Goal: Task Accomplishment & Management: Complete application form

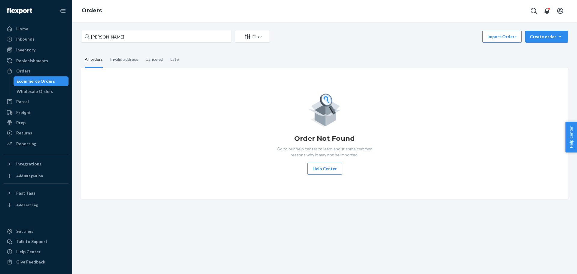
click at [111, 37] on input "[PERSON_NAME]" at bounding box center [156, 37] width 150 height 12
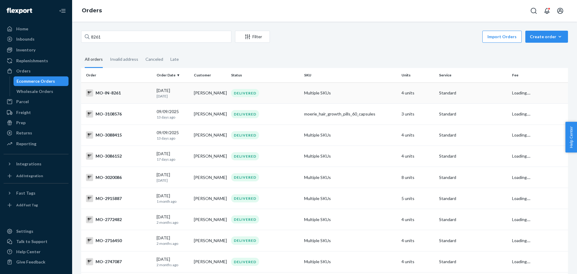
type input "8261"
click at [115, 95] on div "MO-IN-8261" at bounding box center [119, 92] width 66 height 7
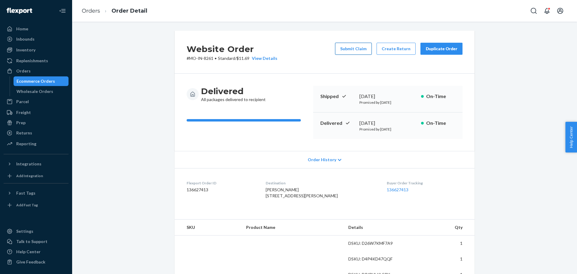
click at [362, 48] on button "Submit Claim" at bounding box center [353, 49] width 37 height 12
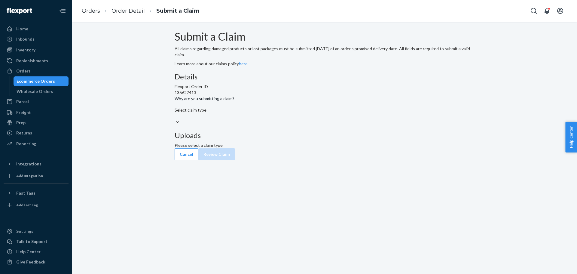
click at [271, 119] on div "Select claim type" at bounding box center [325, 113] width 300 height 12
click at [175, 119] on input "Why are you submitting a claim? Select claim type" at bounding box center [175, 116] width 1 height 6
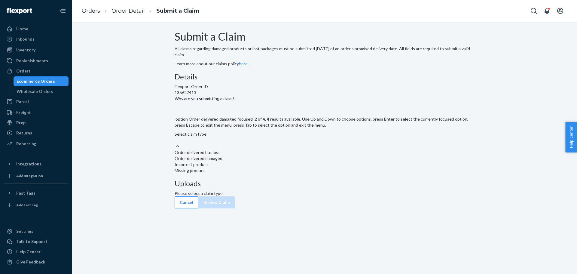
click at [275, 161] on div "Order delivered damaged" at bounding box center [325, 158] width 300 height 6
click at [175, 143] on input "Why are you submitting a claim? option Order delivered damaged focused, 2 of 4.…" at bounding box center [175, 140] width 1 height 6
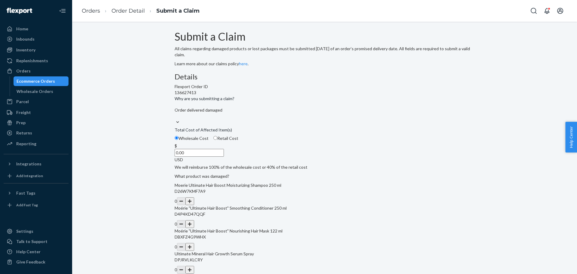
click at [217, 140] on input "Retail Cost" at bounding box center [215, 138] width 4 height 4
radio input "true"
radio input "false"
click at [224, 156] on input "0.00" at bounding box center [199, 153] width 49 height 8
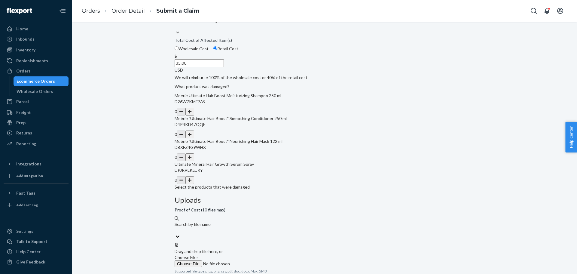
scroll to position [90, 0]
type input "35.00"
click at [194, 183] on button "button" at bounding box center [189, 179] width 8 height 8
click at [199, 254] on span "Choose Files" at bounding box center [187, 256] width 24 height 5
click at [256, 260] on input "Choose Files" at bounding box center [216, 263] width 82 height 7
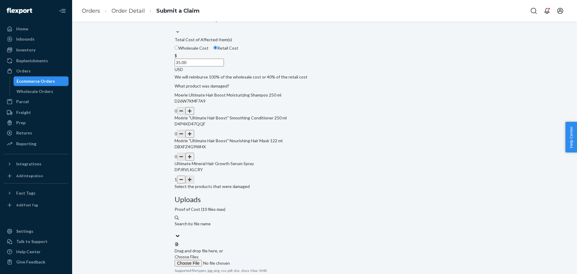
click at [161, 84] on div "Submit a Claim All claims regarding damaged products or lost packages must be s…" at bounding box center [325, 160] width 496 height 439
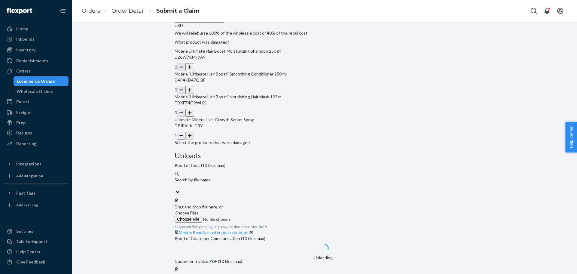
scroll to position [135, 0]
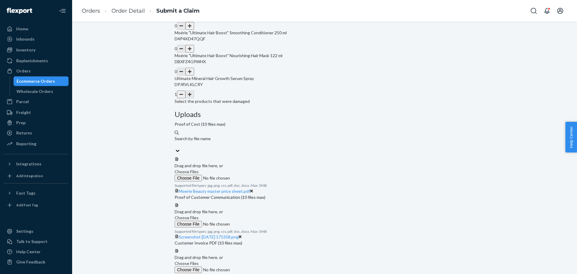
scroll to position [182, 0]
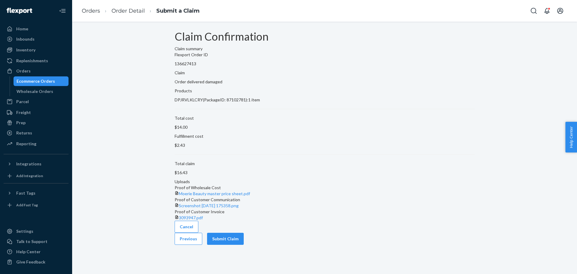
scroll to position [0, 0]
click at [244, 245] on button "Submit Claim" at bounding box center [225, 238] width 37 height 12
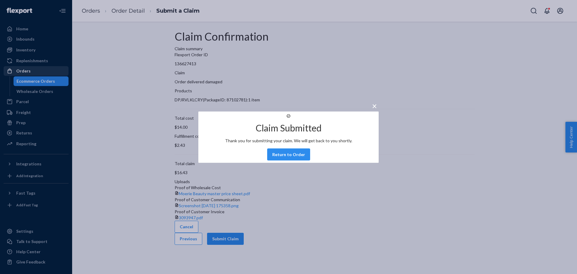
click at [44, 72] on div "× Claim Submitted Thank you for submitting your claim. We will get back to you …" at bounding box center [288, 137] width 577 height 274
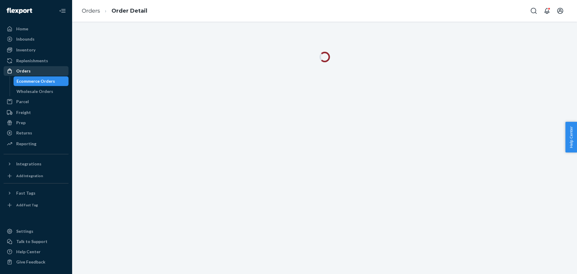
click at [38, 73] on div "Orders" at bounding box center [36, 71] width 64 height 8
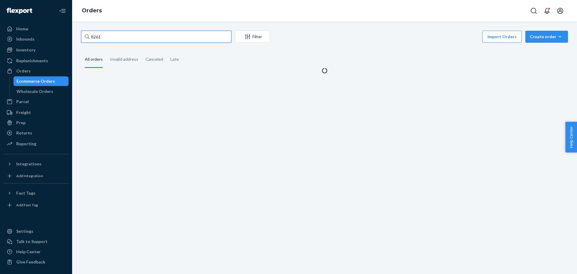
click at [120, 37] on input "8261" at bounding box center [156, 37] width 150 height 12
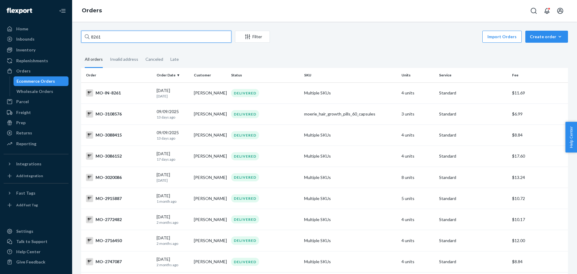
paste input "3069104"
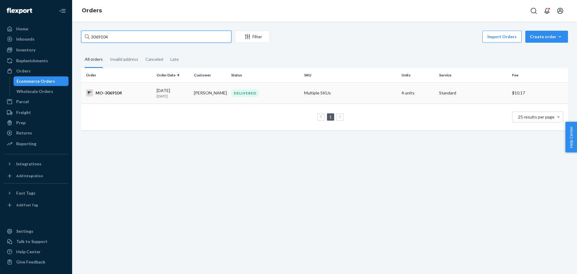
type input "3069104"
click at [114, 93] on div "MO-3069104" at bounding box center [119, 92] width 66 height 7
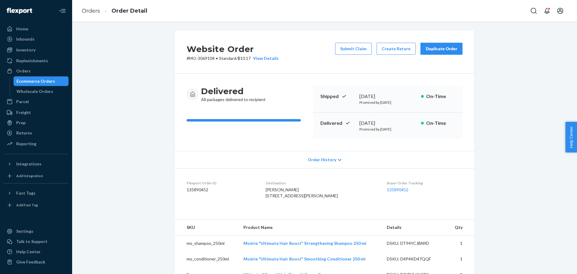
scroll to position [60, 0]
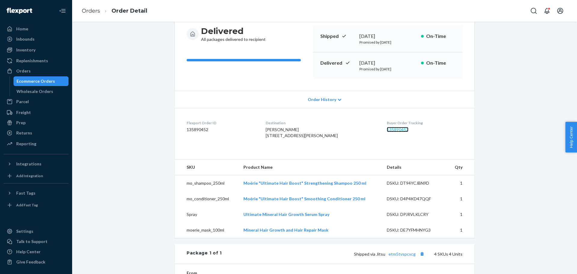
click at [387, 130] on link "135890452" at bounding box center [398, 129] width 22 height 5
